Goal: Information Seeking & Learning: Learn about a topic

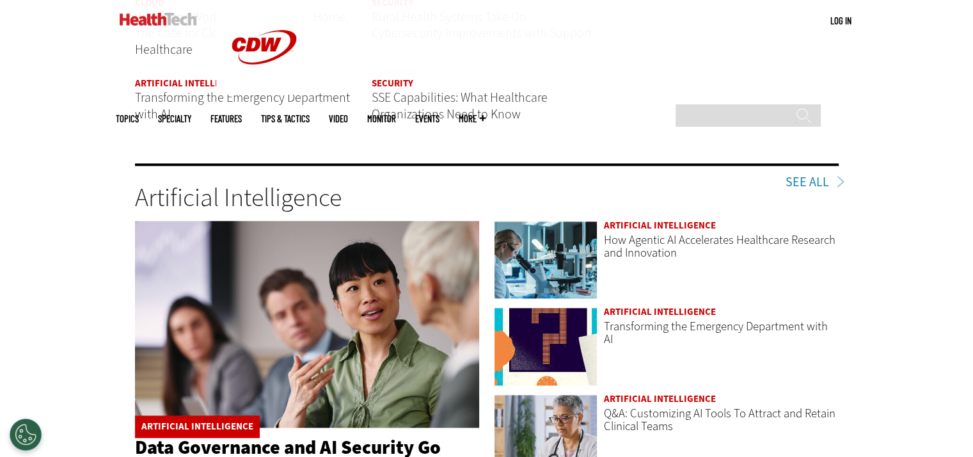
scroll to position [2025, 0]
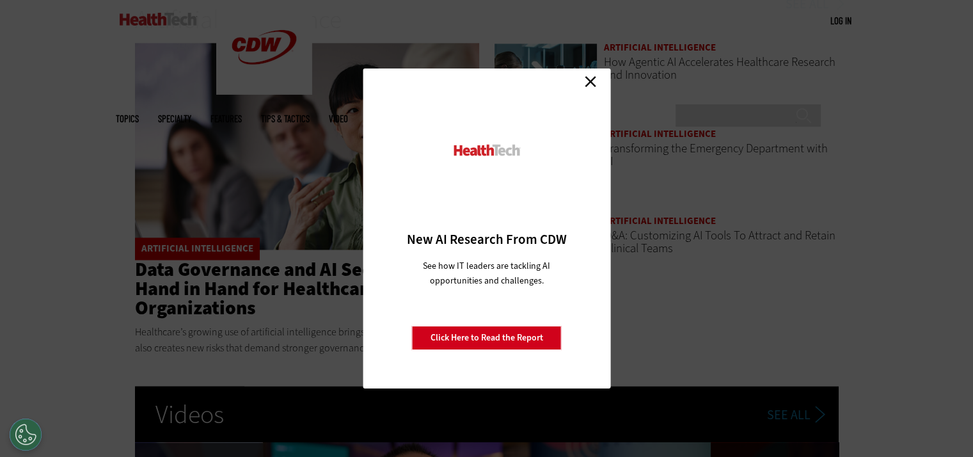
click at [593, 82] on link "Close" at bounding box center [590, 81] width 19 height 19
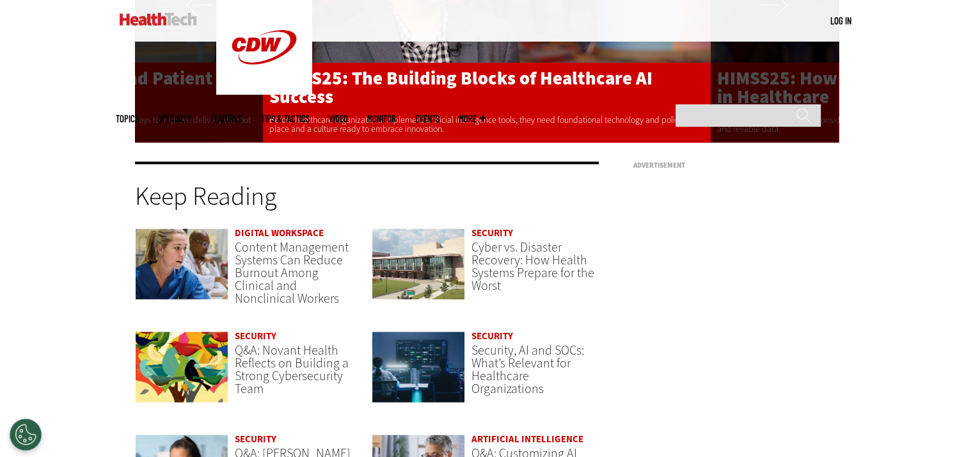
scroll to position [2664, 0]
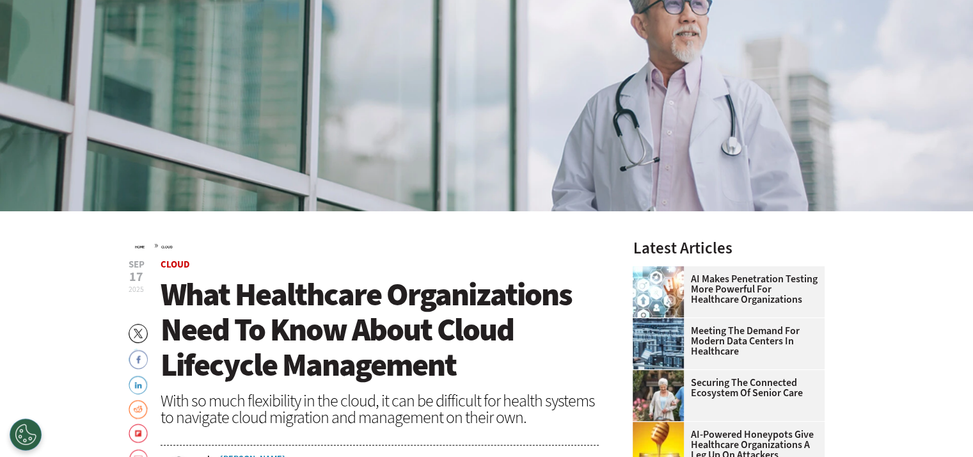
scroll to position [426, 0]
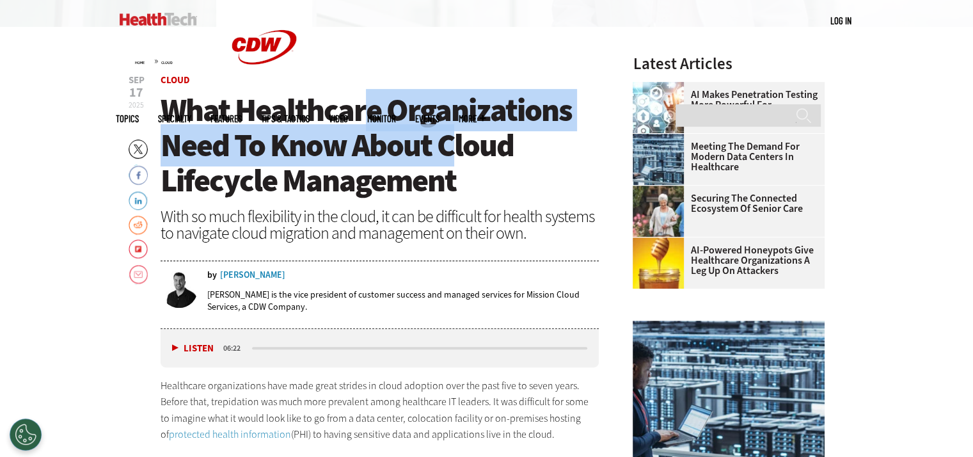
drag, startPoint x: 371, startPoint y: 113, endPoint x: 448, endPoint y: 162, distance: 90.8
click at [448, 162] on span "What Healthcare Organizations Need To Know About Cloud Lifecycle Management" at bounding box center [366, 145] width 411 height 113
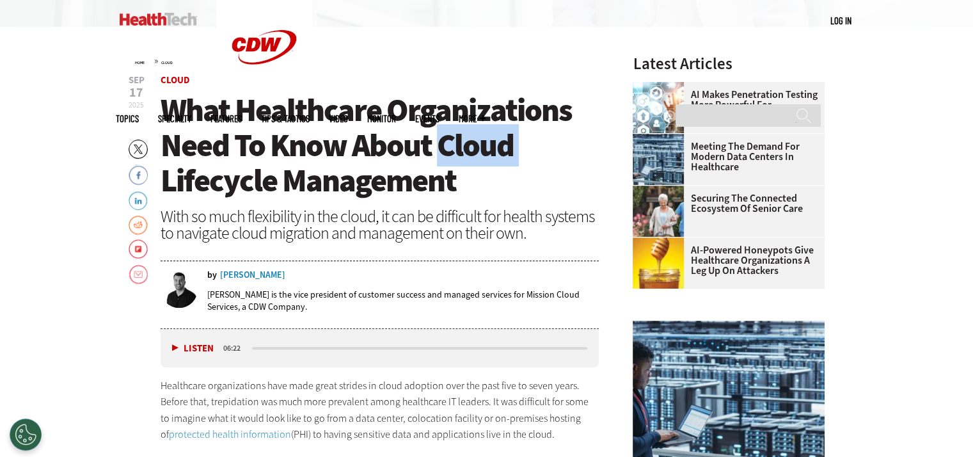
click at [448, 162] on span "What Healthcare Organizations Need To Know About Cloud Lifecycle Management" at bounding box center [366, 145] width 411 height 113
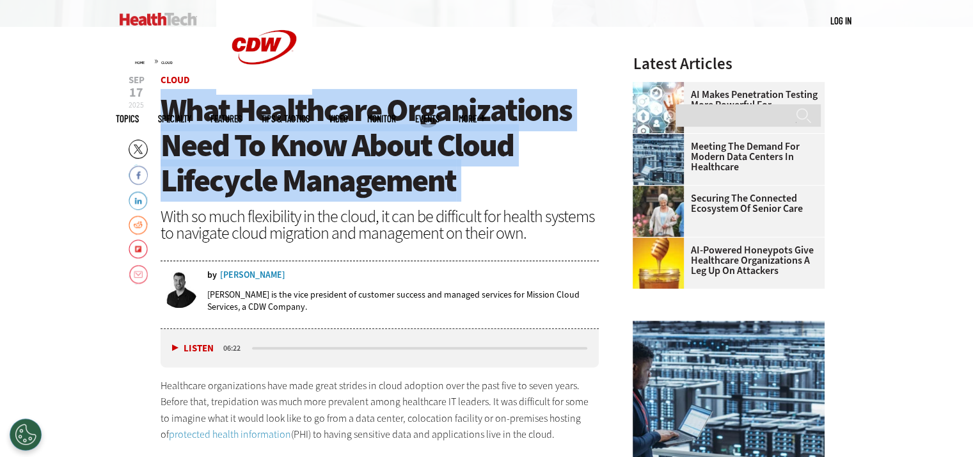
click at [448, 162] on span "What Healthcare Organizations Need To Know About Cloud Lifecycle Management" at bounding box center [366, 145] width 411 height 113
click at [473, 167] on h1 "What Healthcare Organizations Need To Know About Cloud Lifecycle Management" at bounding box center [380, 146] width 439 height 106
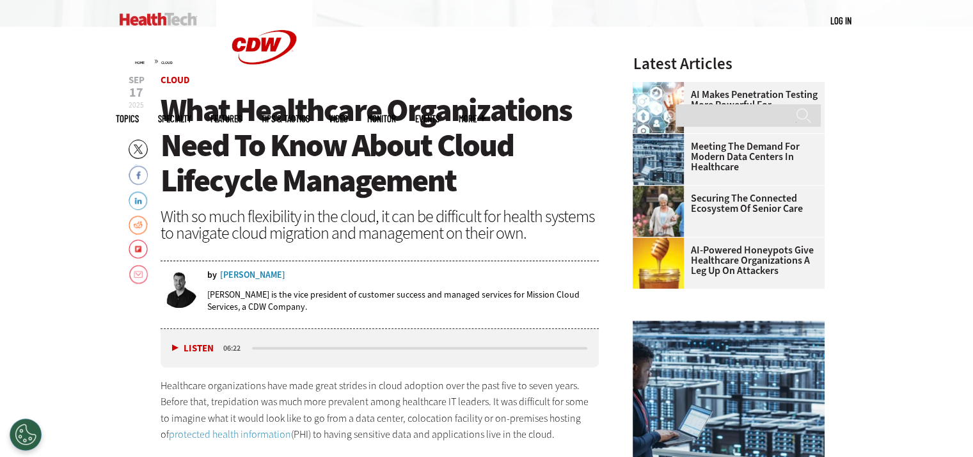
click at [443, 217] on div "With so much flexibility in the cloud, it can be difficult for health systems t…" at bounding box center [380, 224] width 439 height 33
click at [479, 217] on div "With so much flexibility in the cloud, it can be difficult for health systems t…" at bounding box center [380, 224] width 439 height 33
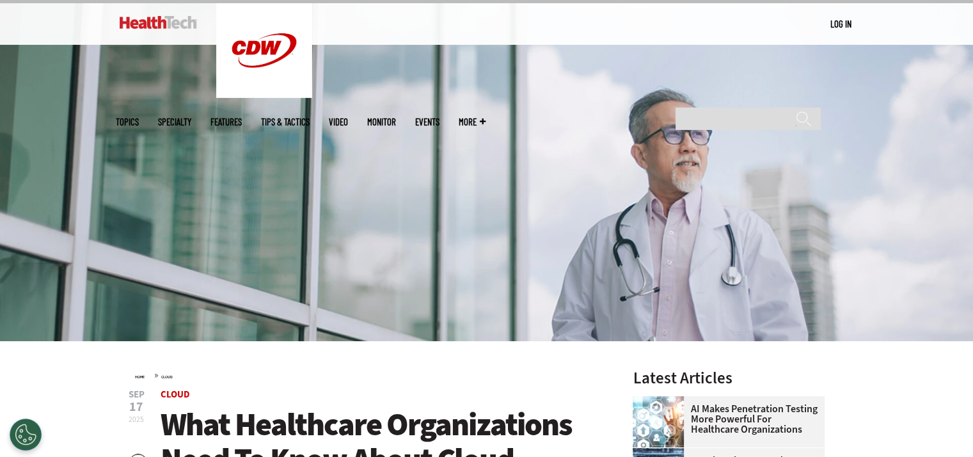
scroll to position [320, 0]
